Goal: Transaction & Acquisition: Purchase product/service

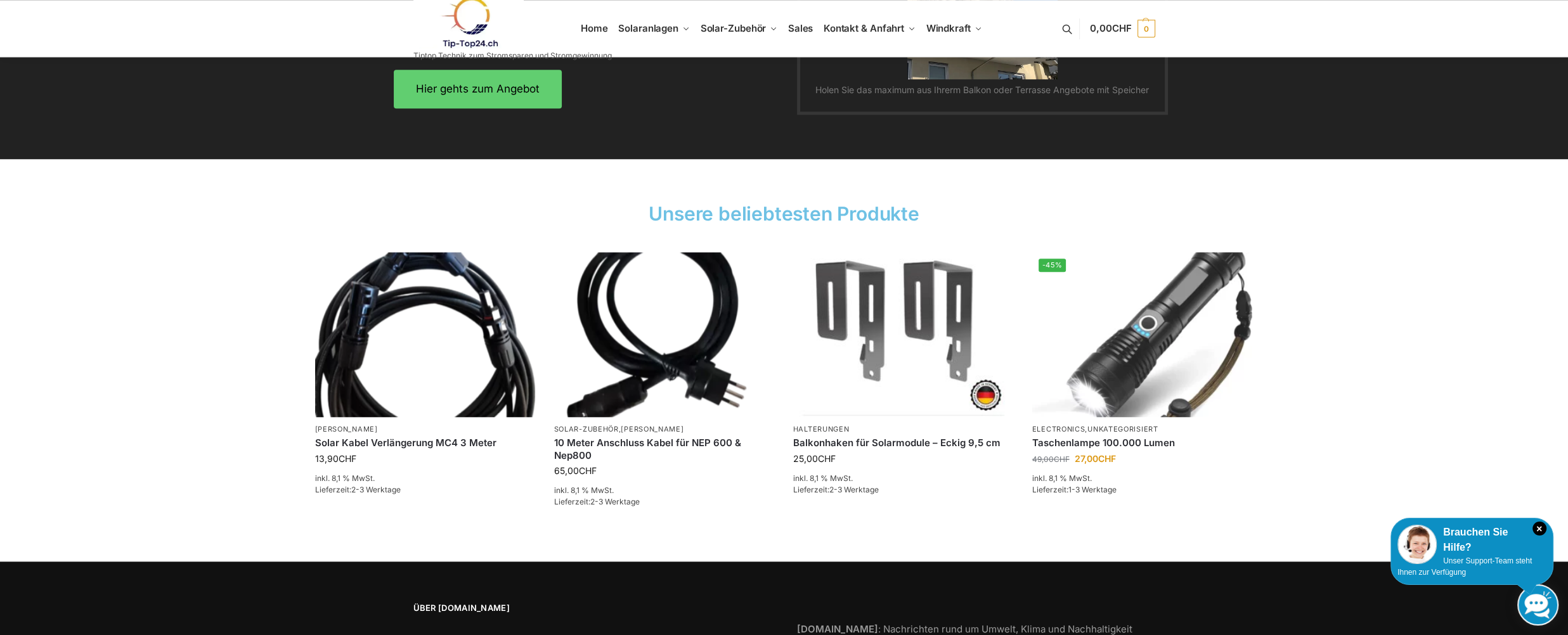
scroll to position [1751, 0]
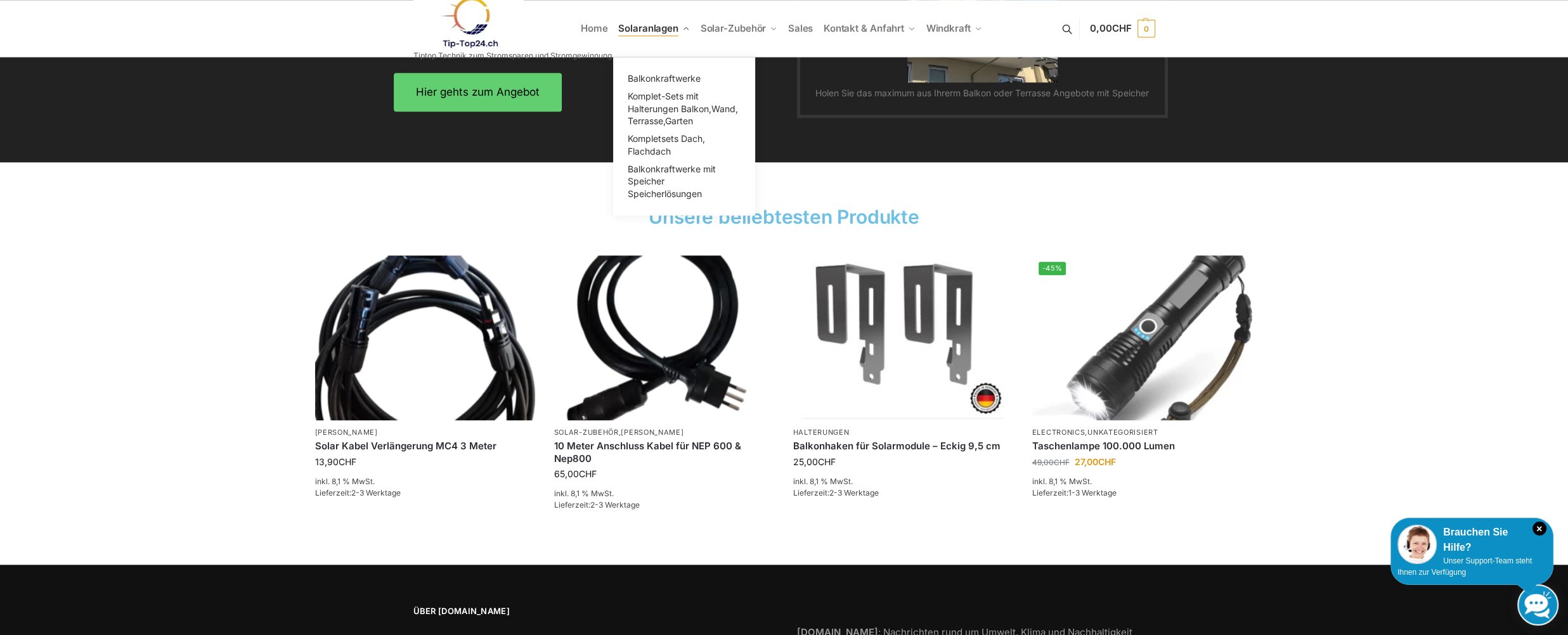
click at [651, 28] on span "Solaranlagen" at bounding box center [649, 28] width 61 height 12
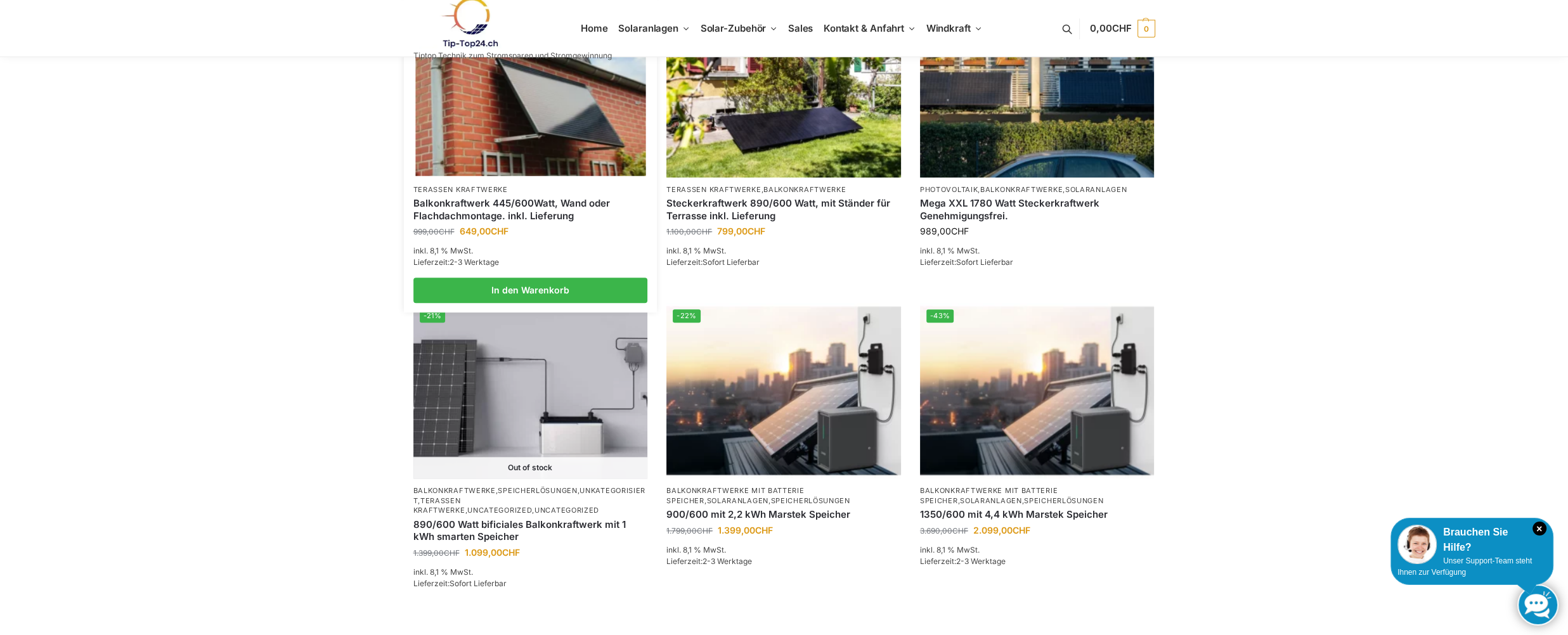
scroll to position [1211, 0]
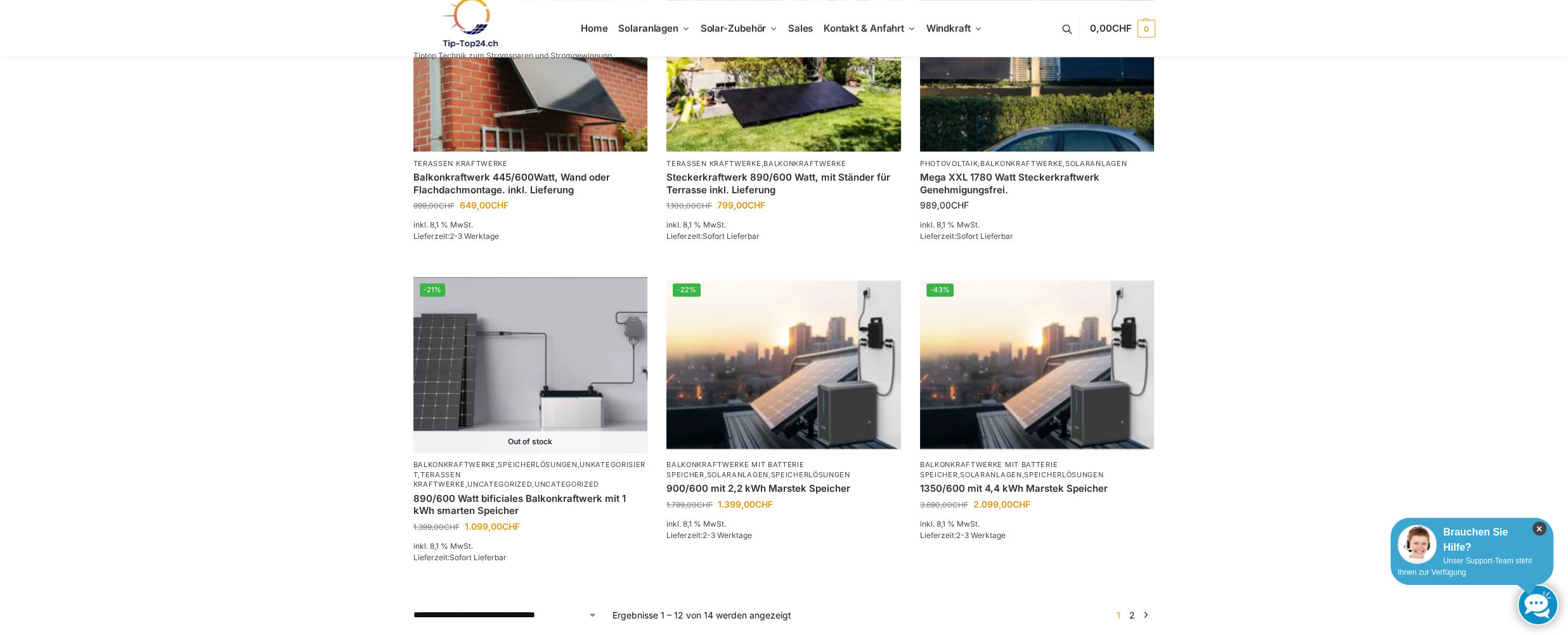
click at [1542, 529] on icon "×" at bounding box center [1540, 528] width 14 height 14
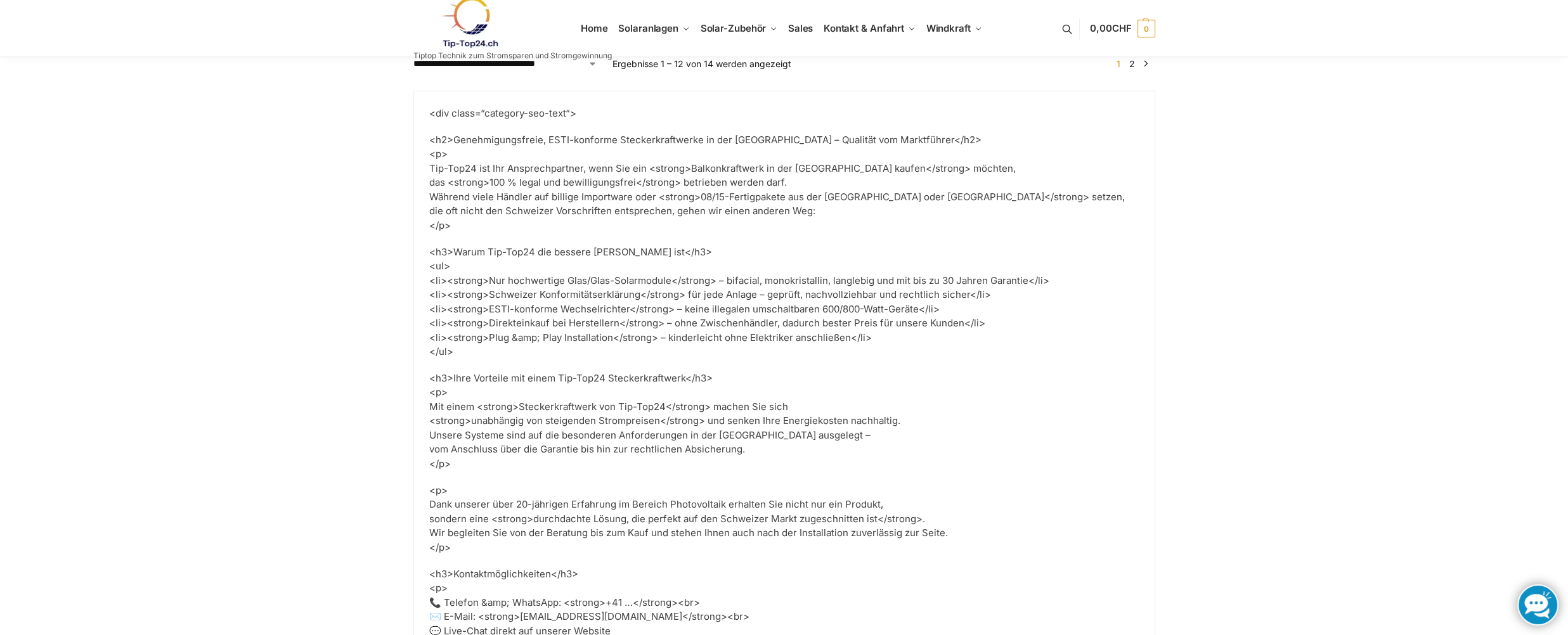
scroll to position [1395, 0]
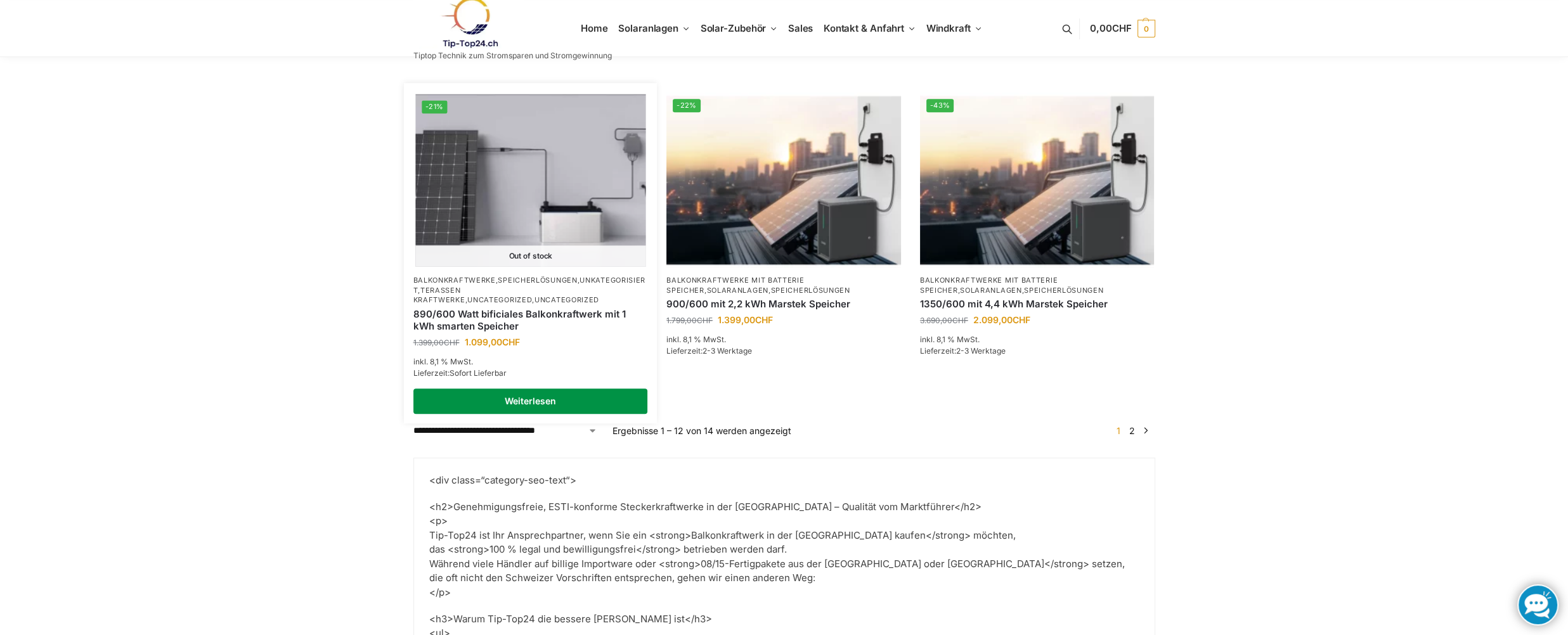
click at [522, 388] on link "Weiterlesen" at bounding box center [530, 401] width 235 height 25
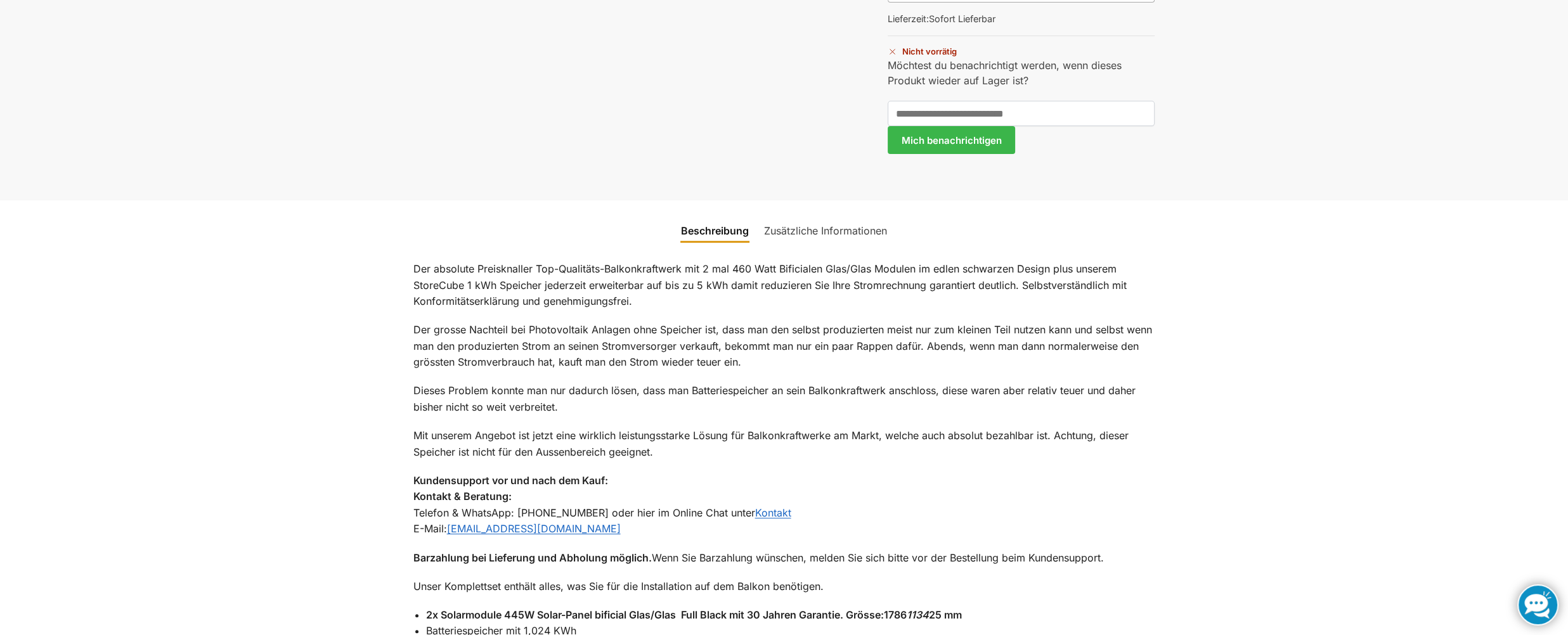
scroll to position [735, 0]
